Goal: Use online tool/utility: Utilize a website feature to perform a specific function

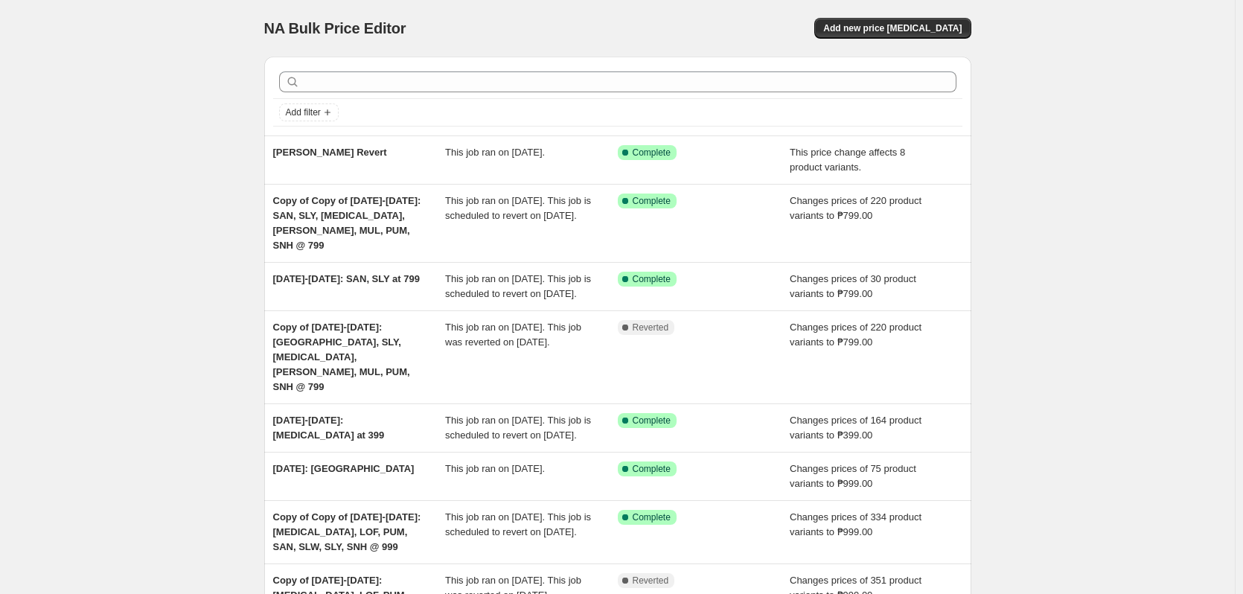
click at [1059, 105] on div "NA Bulk Price Editor. This page is ready NA Bulk Price Editor Add new price [ME…" at bounding box center [617, 480] width 1235 height 960
click at [1062, 358] on div "NA Bulk Price Editor. This page is ready NA Bulk Price Editor Add new price [ME…" at bounding box center [617, 480] width 1235 height 960
click at [1038, 310] on div "NA Bulk Price Editor. This page is ready NA Bulk Price Editor Add new price [ME…" at bounding box center [617, 480] width 1235 height 960
click at [1094, 300] on div "NA Bulk Price Editor. This page is ready NA Bulk Price Editor Add new price cha…" at bounding box center [617, 480] width 1235 height 960
